Goal: Obtain resource: Download file/media

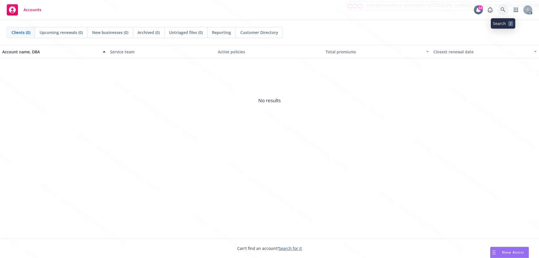
click at [502, 9] on icon at bounding box center [502, 9] width 5 height 5
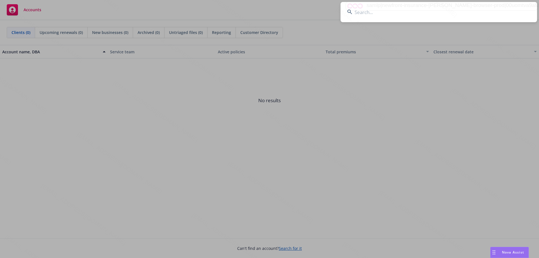
type input "Y09729616"
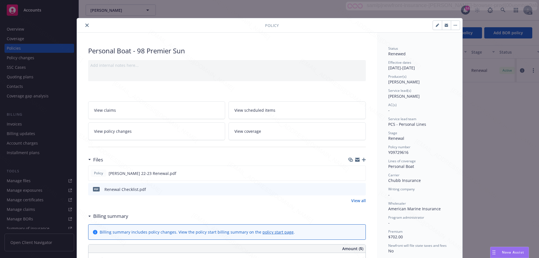
click at [85, 26] on icon "close" at bounding box center [86, 25] width 3 height 3
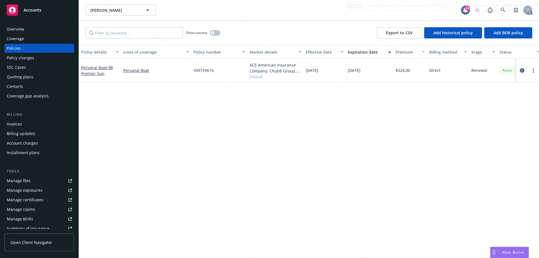
click at [520, 70] on icon "circleInformation" at bounding box center [522, 70] width 4 height 4
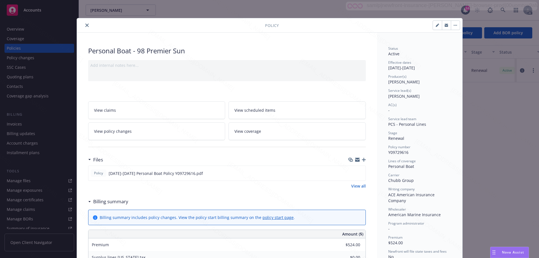
scroll to position [84, 0]
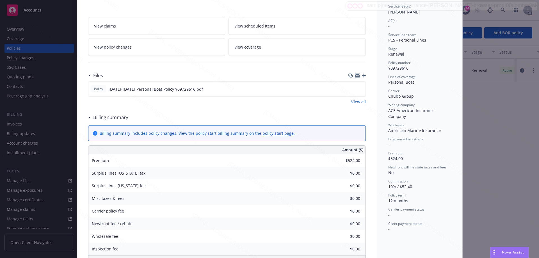
click at [88, 76] on icon at bounding box center [89, 75] width 2 height 1
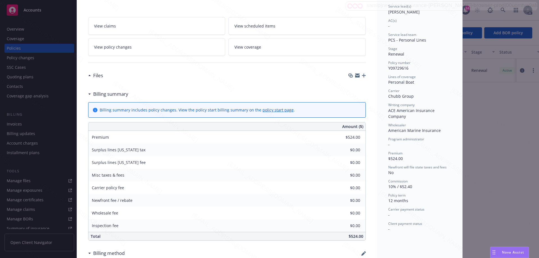
click at [88, 76] on icon at bounding box center [89, 75] width 2 height 1
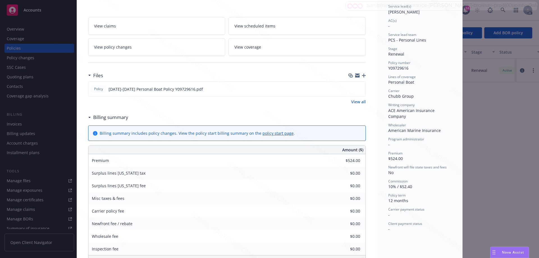
click at [359, 103] on link "View all" at bounding box center [358, 102] width 15 height 6
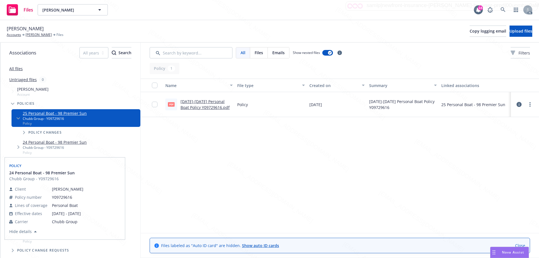
click at [75, 143] on link "24 Personal Boat - 98 Premier Sun" at bounding box center [55, 142] width 64 height 6
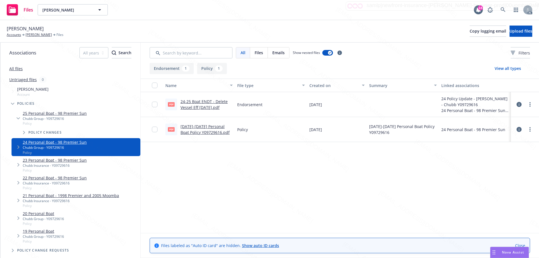
click at [172, 129] on span "pdf" at bounding box center [171, 129] width 7 height 4
click at [518, 104] on icon at bounding box center [518, 104] width 5 height 5
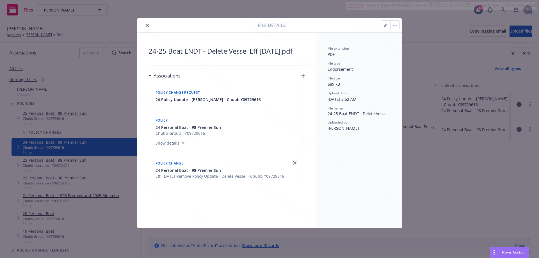
click at [147, 24] on icon "close" at bounding box center [147, 25] width 3 height 3
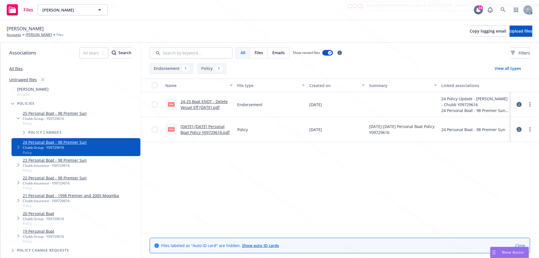
click at [170, 103] on span "pdf" at bounding box center [171, 104] width 7 height 4
click at [205, 103] on link "24-25 Boat ENDT - Delete Vessel Eff 08-07-2024.pdf" at bounding box center [203, 104] width 47 height 11
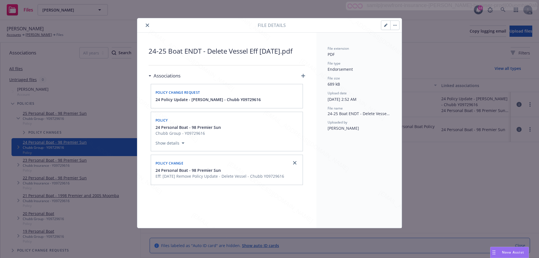
click at [146, 26] on icon "close" at bounding box center [147, 25] width 3 height 3
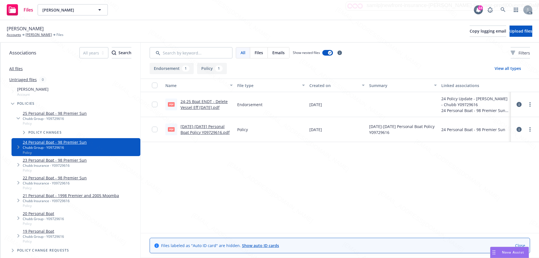
click at [16, 8] on rect at bounding box center [12, 9] width 11 height 11
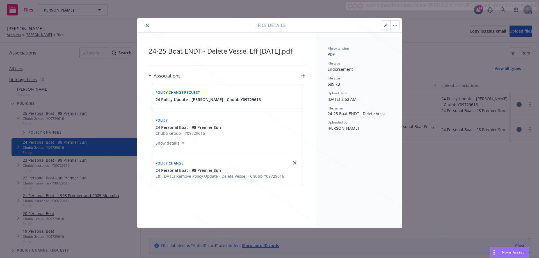
click at [146, 23] on button "close" at bounding box center [147, 25] width 7 height 7
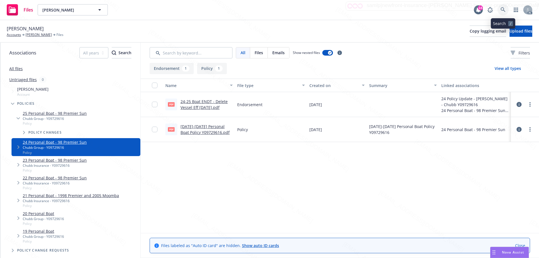
click at [502, 9] on icon at bounding box center [502, 9] width 5 height 5
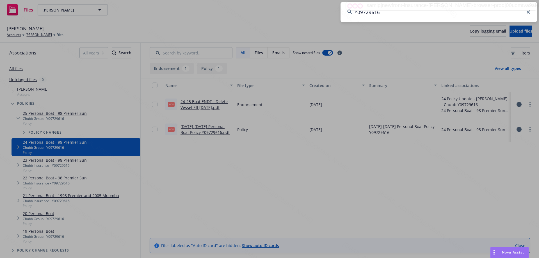
type input "Y09729616"
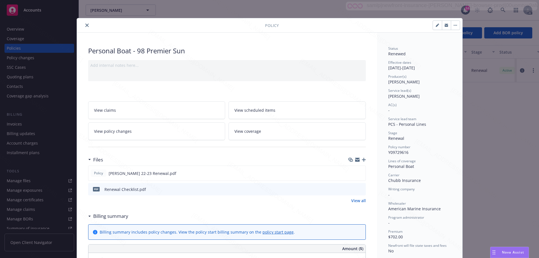
click at [85, 25] on icon "close" at bounding box center [86, 25] width 3 height 3
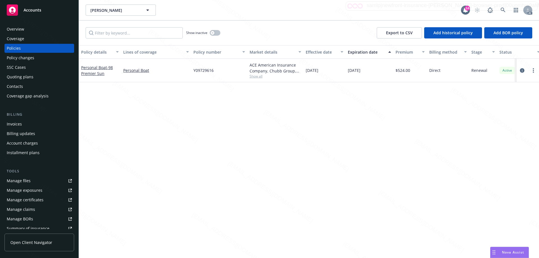
drag, startPoint x: 373, startPoint y: 71, endPoint x: 305, endPoint y: 70, distance: 68.2
click at [305, 70] on div "Personal Boat - 98 Premier Sun Personal Boat Y09729616 ACE American Insurance C…" at bounding box center [350, 71] width 542 height 24
copy div "[DATE] [DATE]"
click at [31, 8] on span "Accounts" at bounding box center [33, 10] width 18 height 4
